Goal: Entertainment & Leisure: Consume media (video, audio)

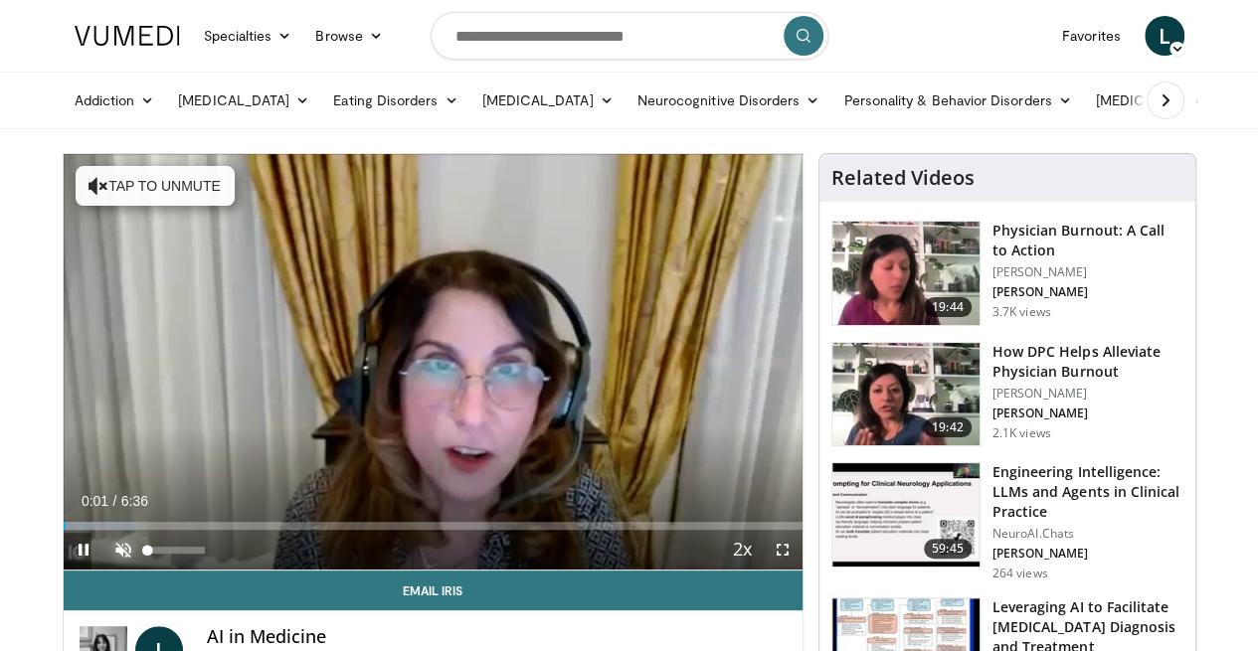
click at [103, 570] on span "Video Player" at bounding box center [123, 550] width 40 height 40
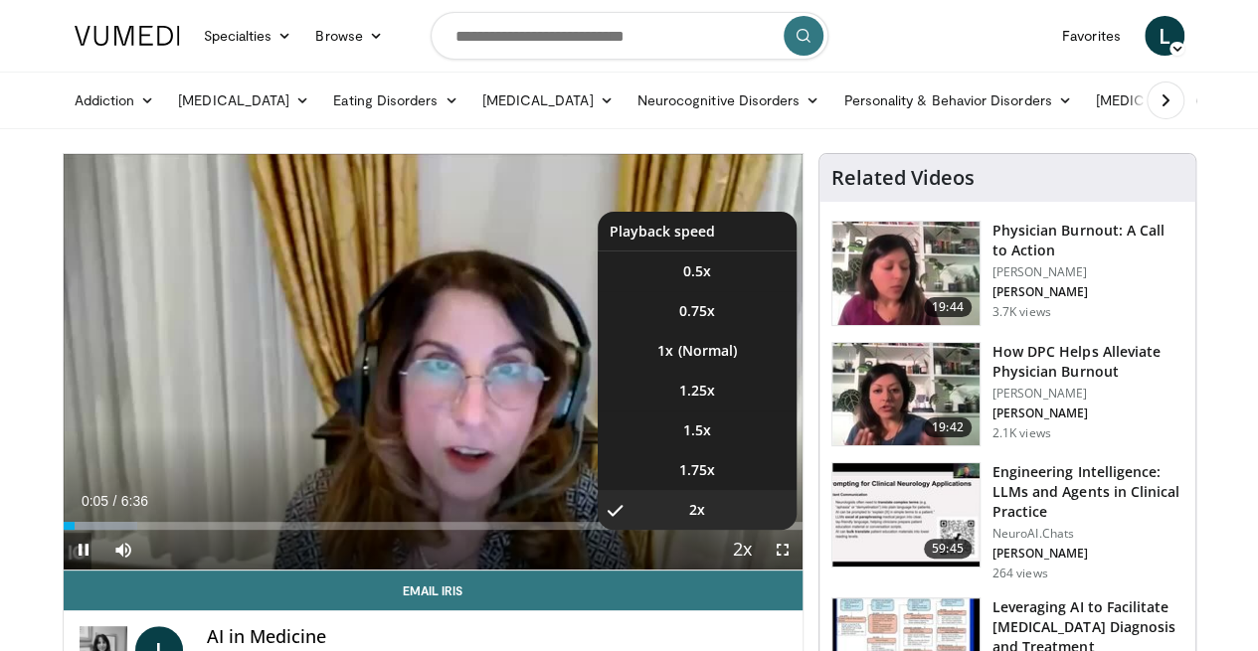
click at [750, 571] on span "Video Player" at bounding box center [743, 551] width 28 height 40
click at [711, 440] on span "1.5x" at bounding box center [697, 431] width 28 height 20
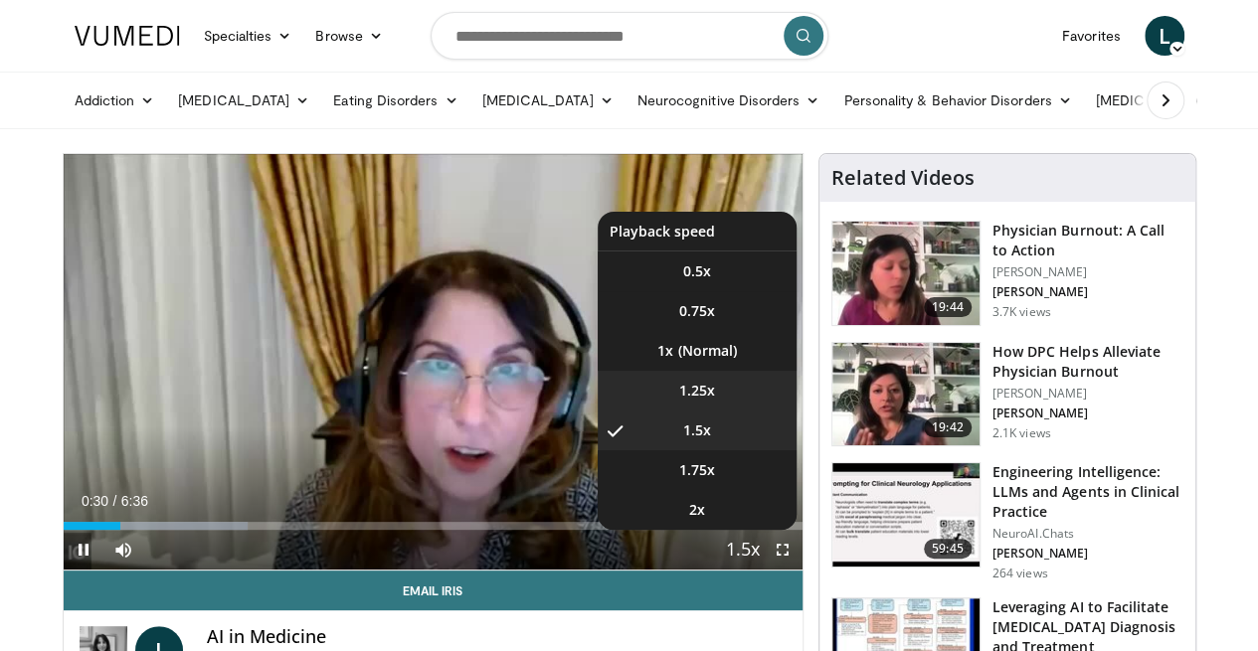
click at [732, 411] on li "1.25x" at bounding box center [697, 391] width 199 height 40
